Goal: Find contact information: Find contact information

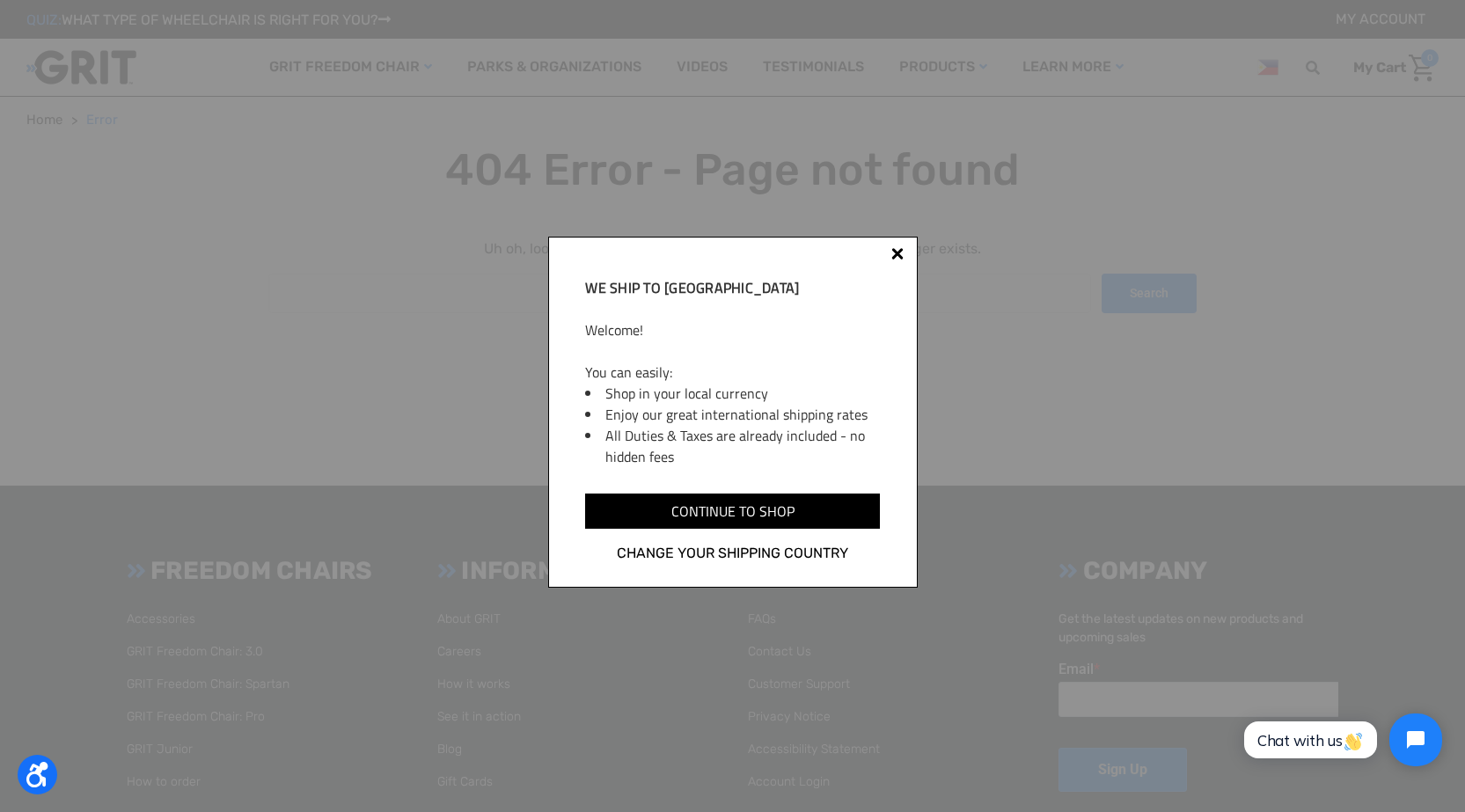
click at [991, 347] on div "We ship to [GEOGRAPHIC_DATA] Welcome! You can easily: Shop in your local curren…" at bounding box center [732, 406] width 1465 height 812
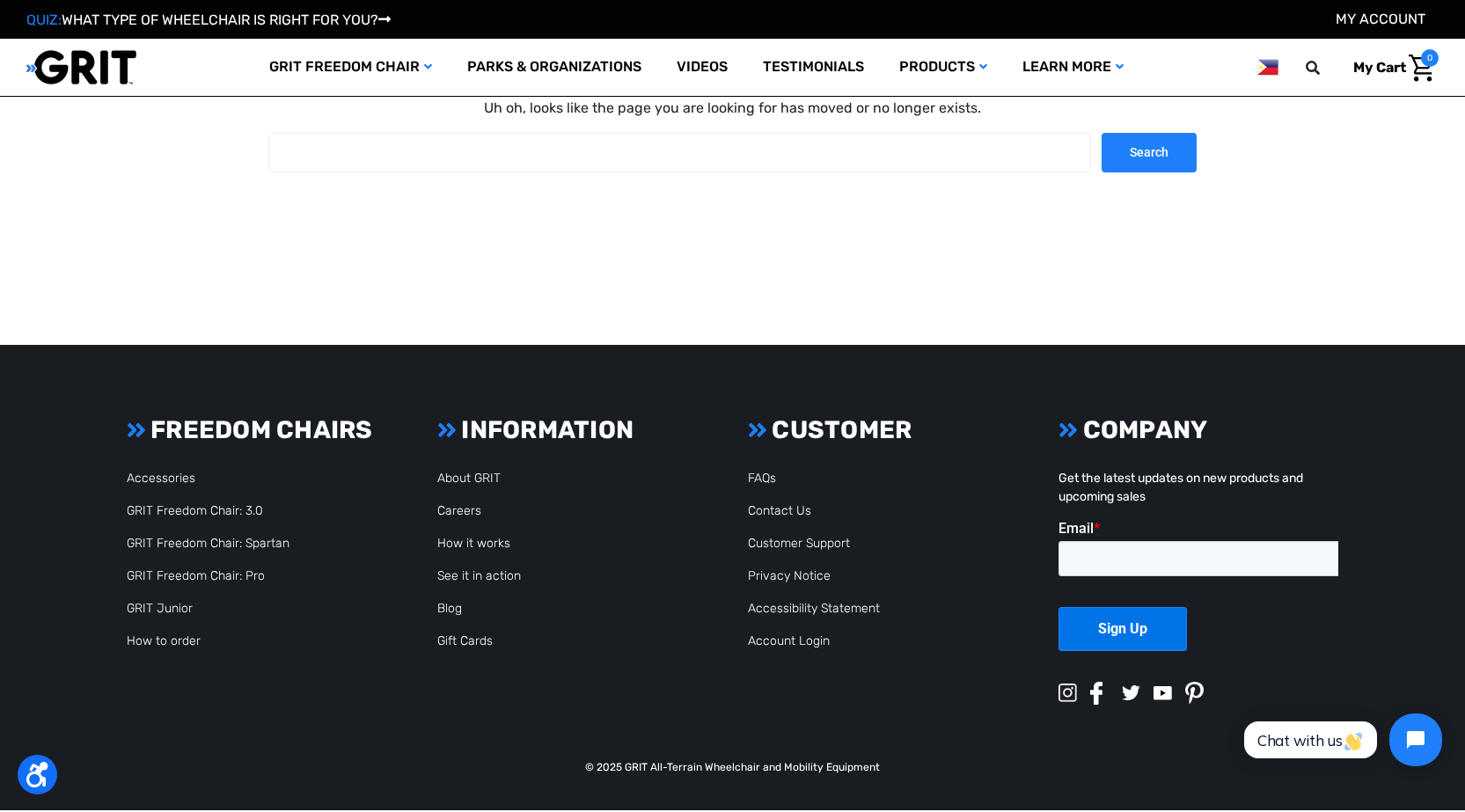
scroll to position [79, 0]
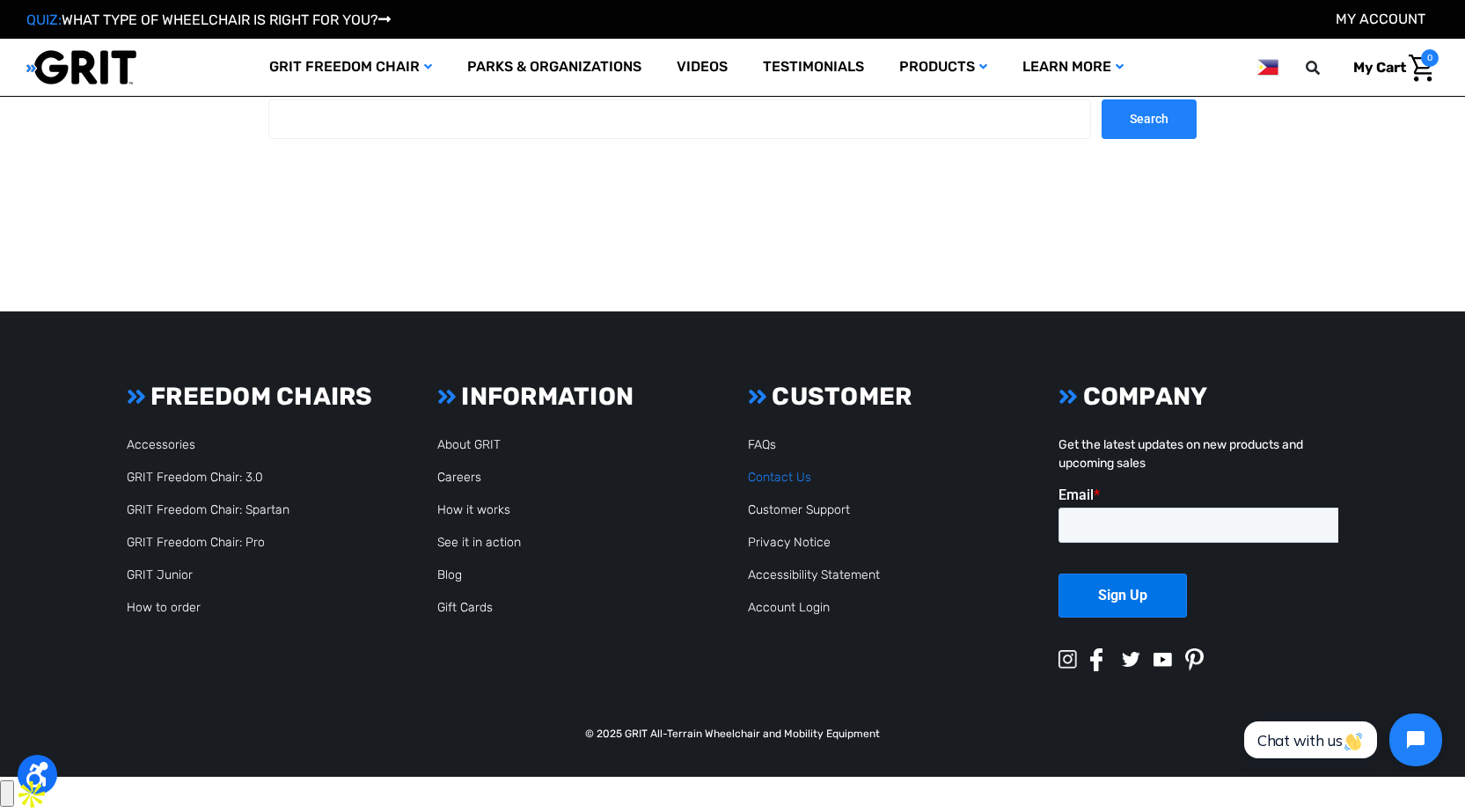
click at [798, 485] on link "Contact Us" at bounding box center [779, 477] width 64 height 15
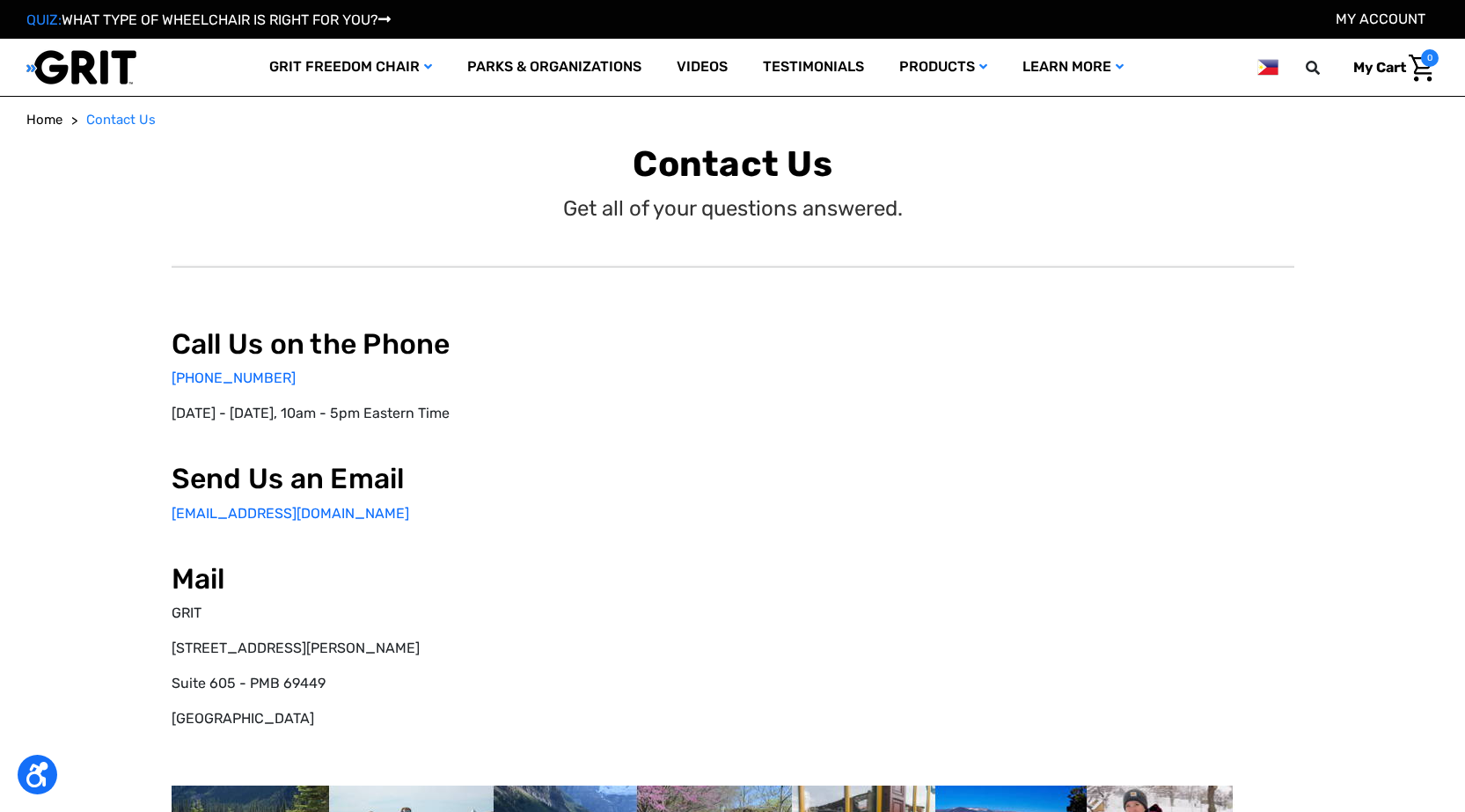
select select "PH"
